Goal: Task Accomplishment & Management: Use online tool/utility

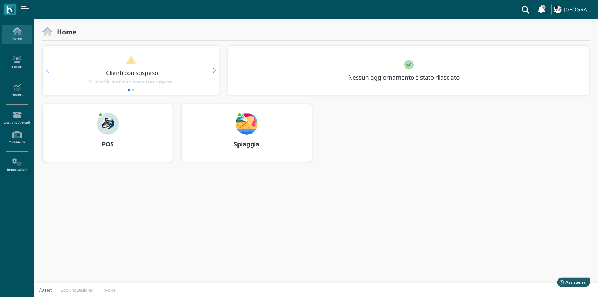
click at [109, 126] on img at bounding box center [108, 124] width 22 height 22
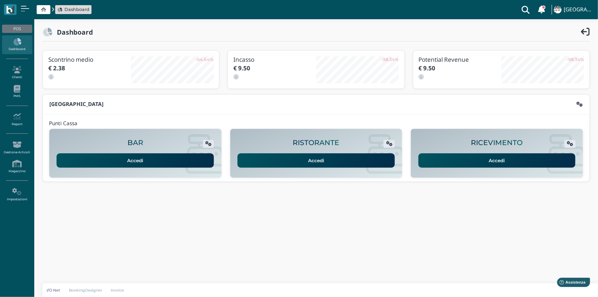
click at [476, 152] on div "Accedi" at bounding box center [496, 158] width 159 height 19
click at [477, 155] on link "Accedi" at bounding box center [496, 160] width 157 height 14
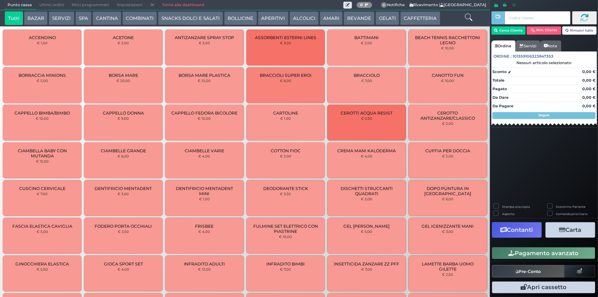
click at [58, 5] on span "Ultimi ordini" at bounding box center [52, 5] width 32 height 10
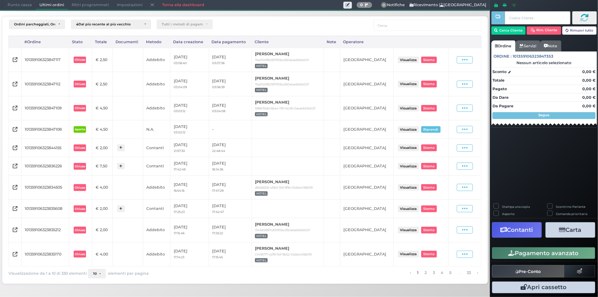
click at [22, 5] on span "Punto cassa" at bounding box center [20, 5] width 32 height 10
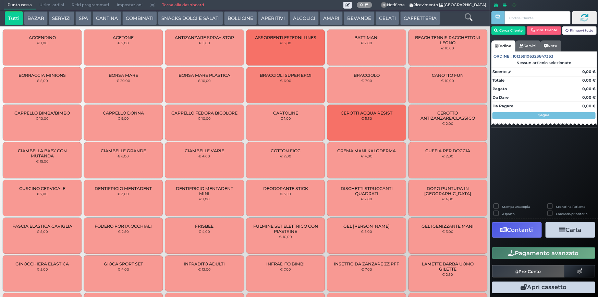
click at [51, 3] on span "Ultimi ordini" at bounding box center [52, 5] width 32 height 10
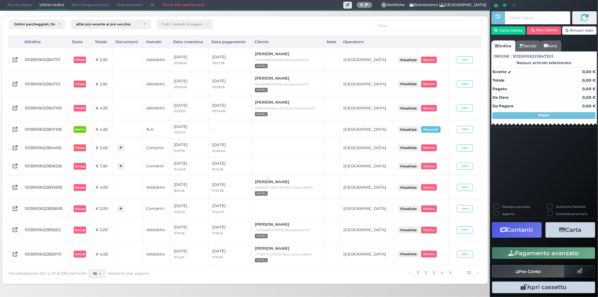
click at [27, 6] on span "Punto cassa" at bounding box center [20, 5] width 32 height 10
